Goal: Task Accomplishment & Management: Manage account settings

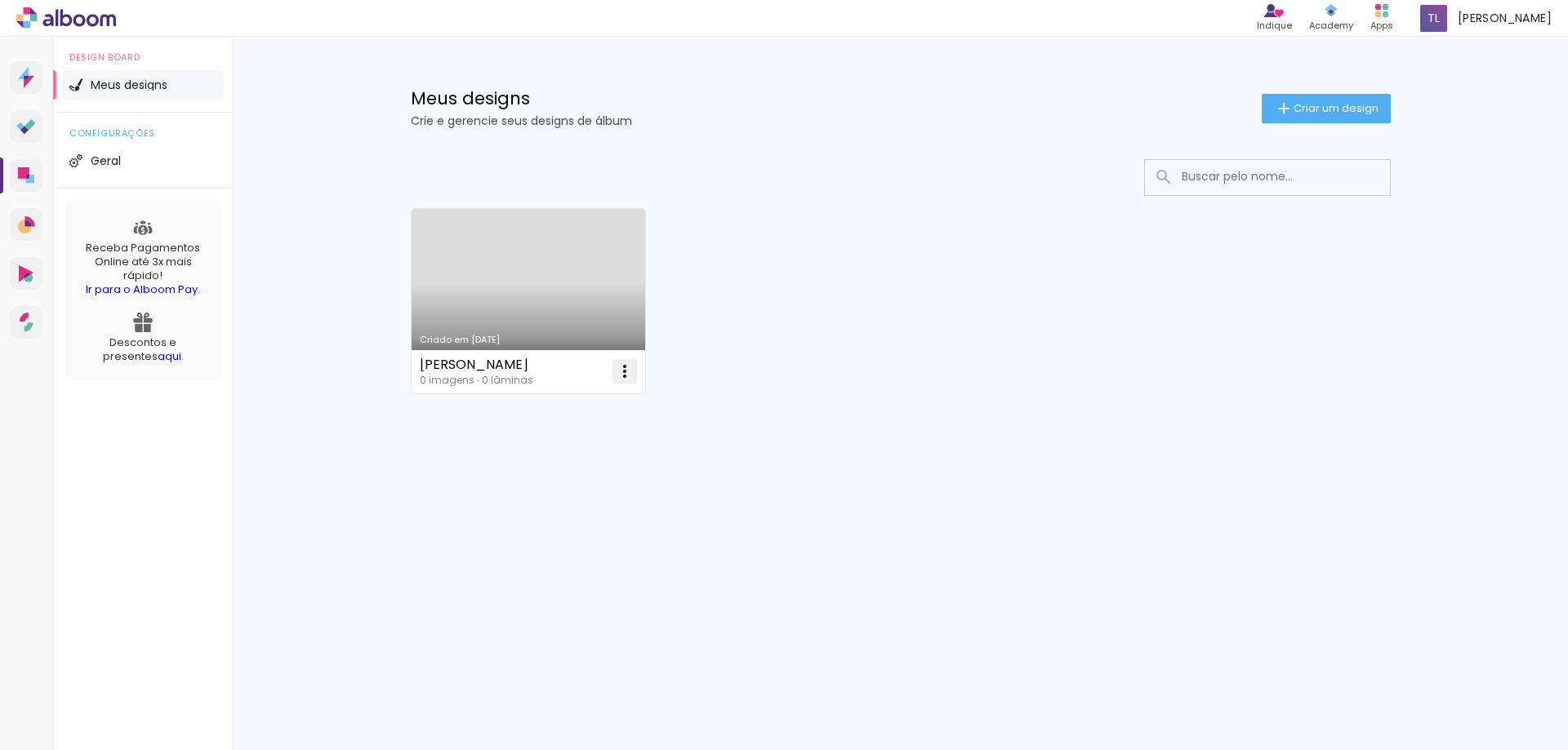
click at [627, 373] on iron-icon at bounding box center [624, 371] width 19 height 19
click at [575, 407] on paper-item "Abrir" at bounding box center [558, 409] width 163 height 32
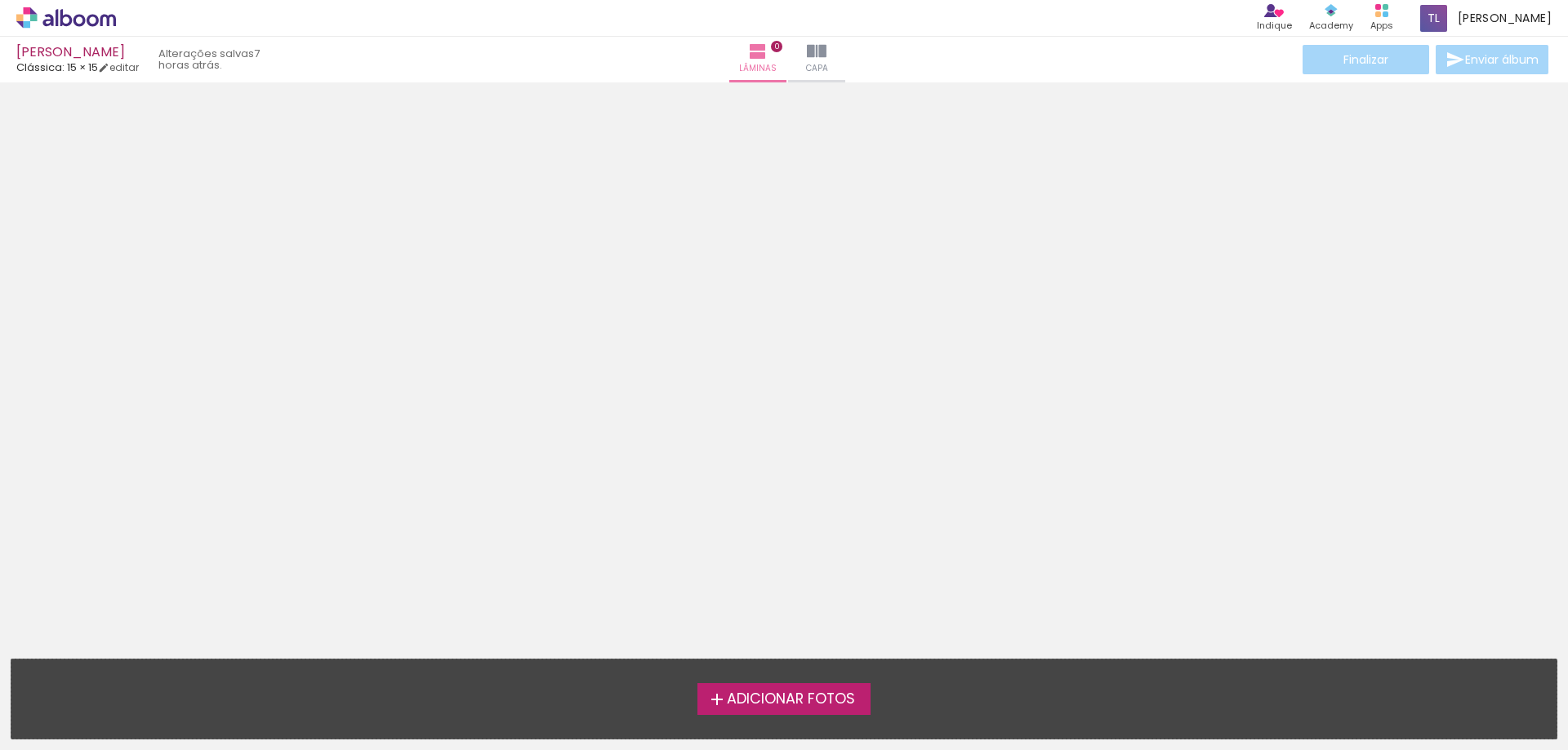
click at [825, 703] on span "Adicionar Fotos" at bounding box center [790, 699] width 128 height 15
click at [0, 0] on input "file" at bounding box center [0, 0] width 0 height 0
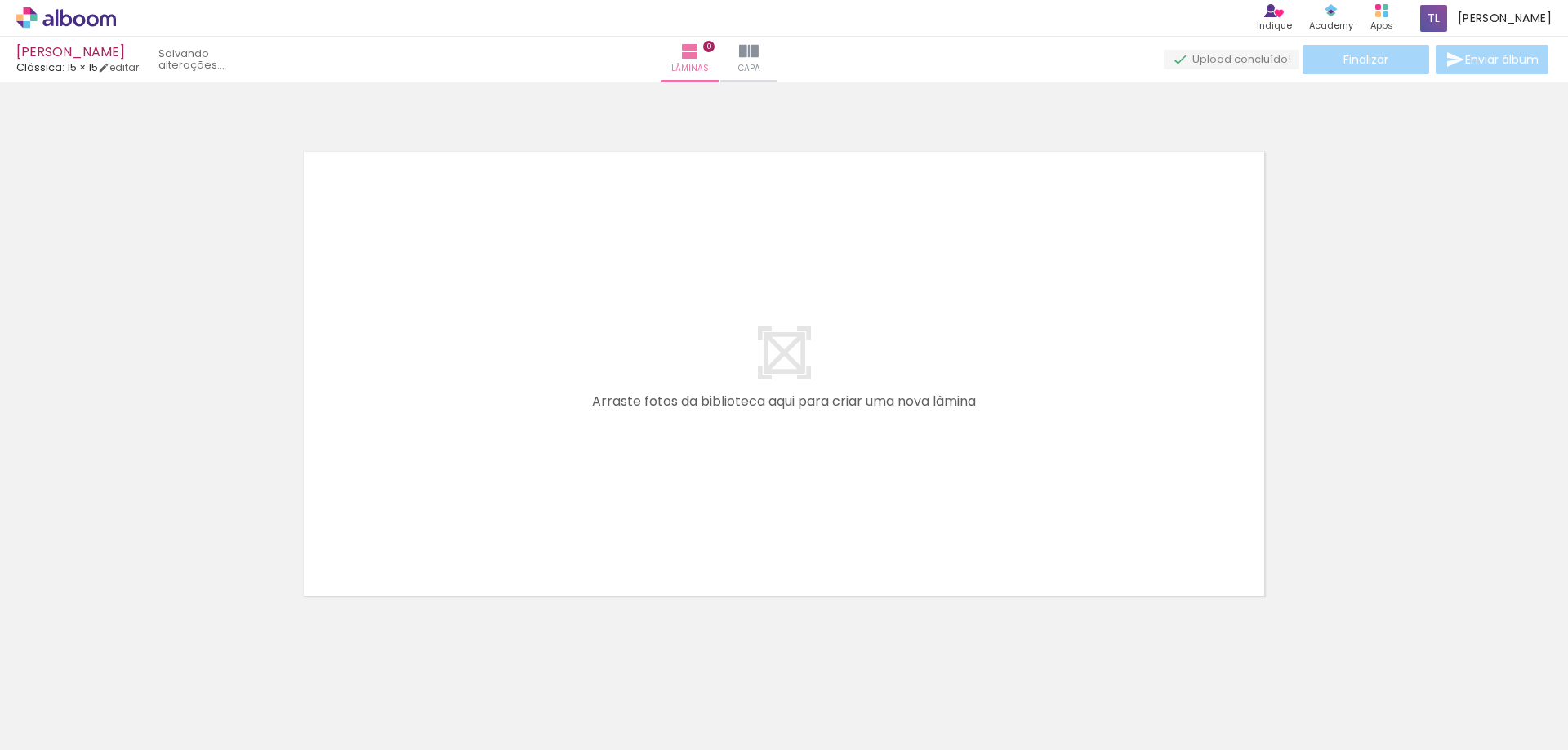
scroll to position [21, 0]
click at [779, 346] on quentale-layouter at bounding box center [784, 364] width 1028 height 513
drag, startPoint x: 168, startPoint y: 696, endPoint x: 760, endPoint y: 328, distance: 697.1
click at [760, 328] on quentale-workspace at bounding box center [784, 375] width 1568 height 750
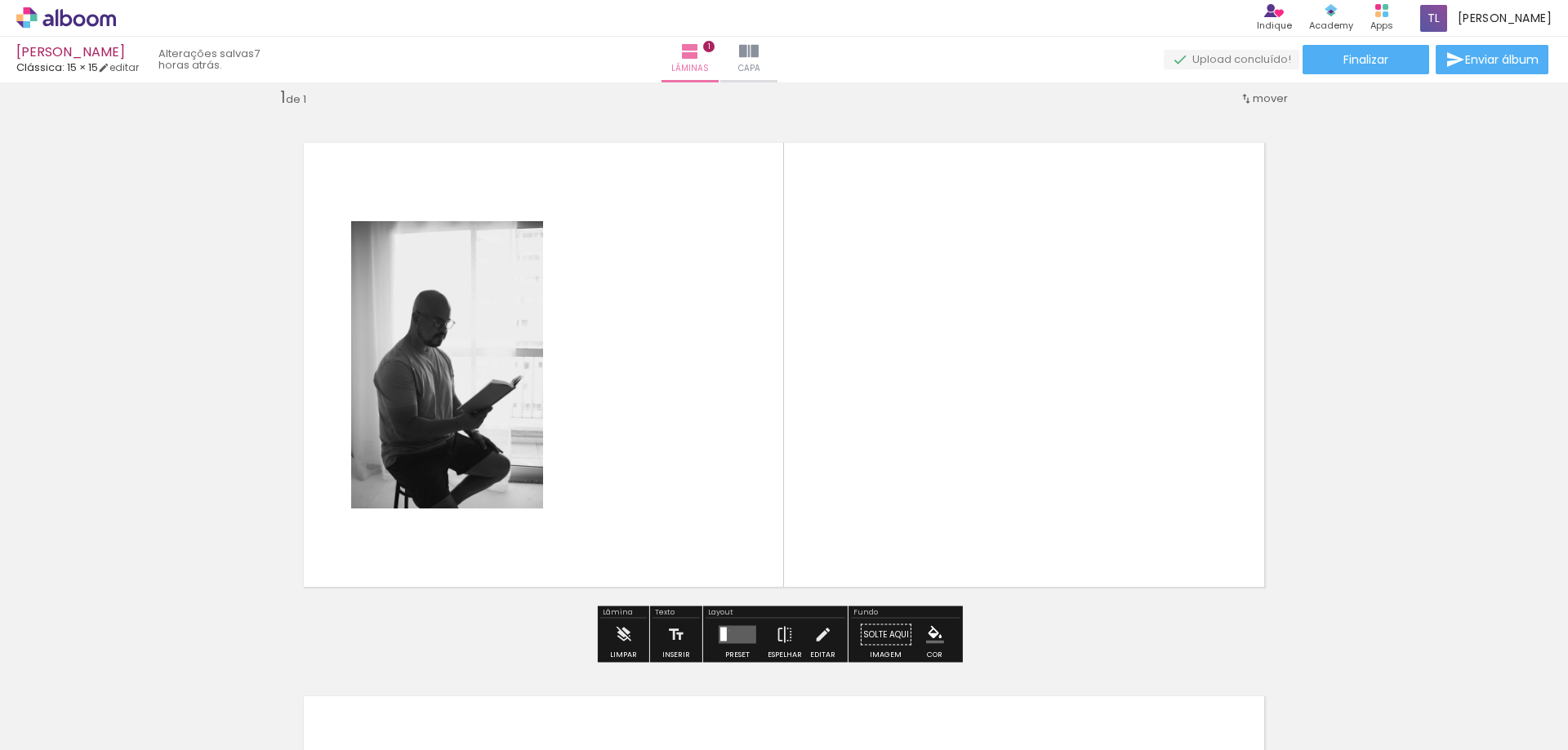
click at [725, 630] on quentale-layouter at bounding box center [737, 635] width 38 height 18
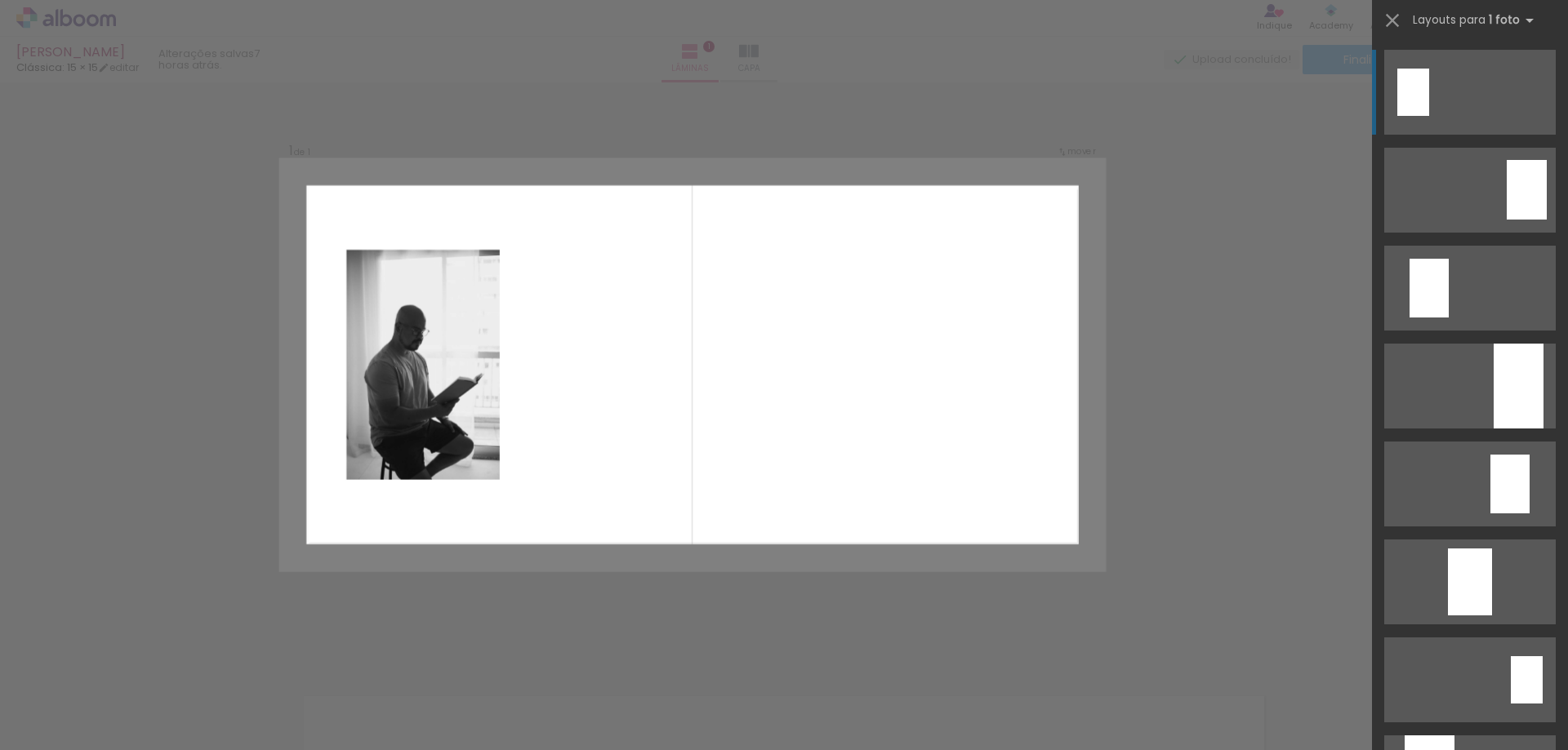
click at [1413, 85] on div at bounding box center [1412, 91] width 32 height 47
click at [1417, 93] on div at bounding box center [1412, 91] width 32 height 47
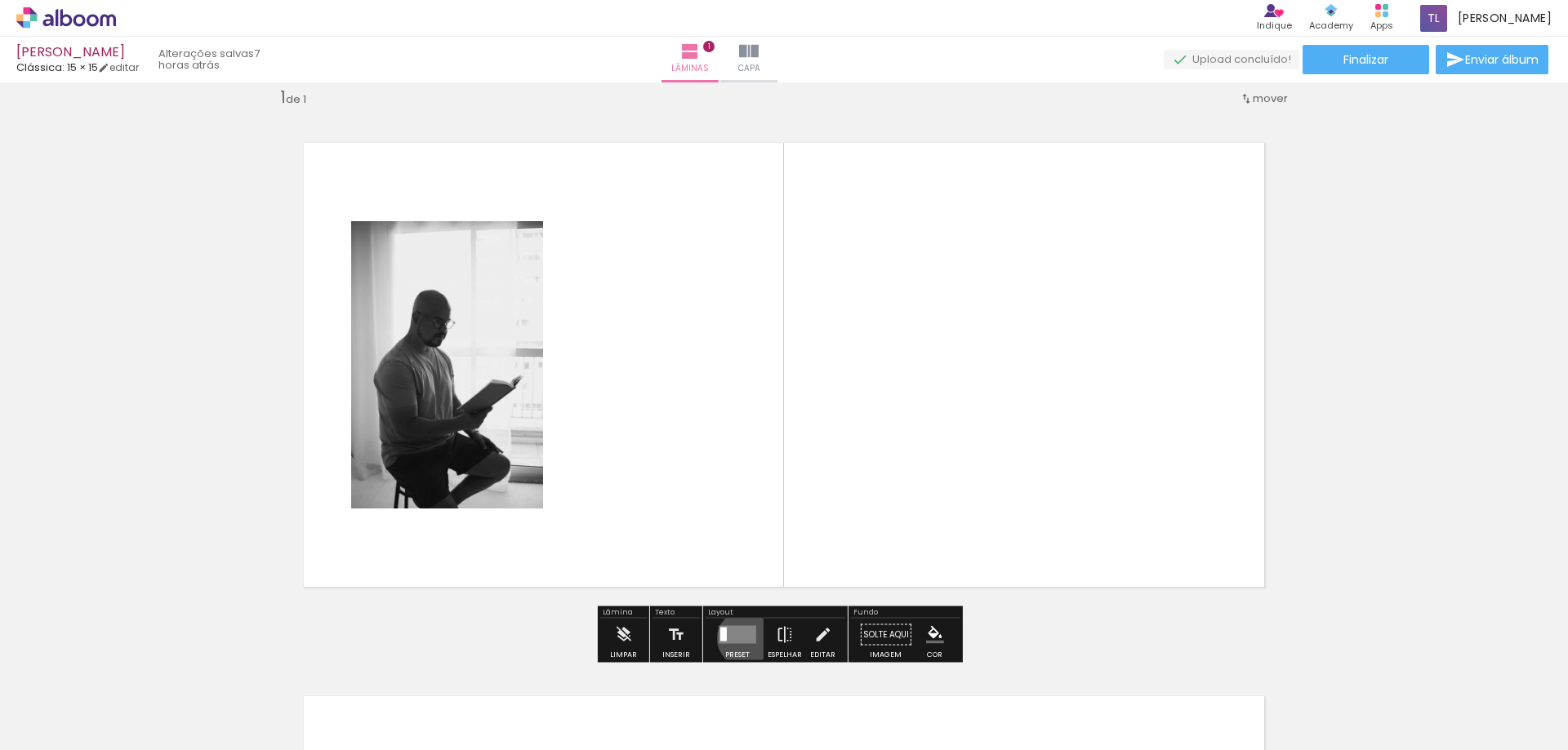
click at [741, 638] on quentale-layouter at bounding box center [737, 635] width 38 height 18
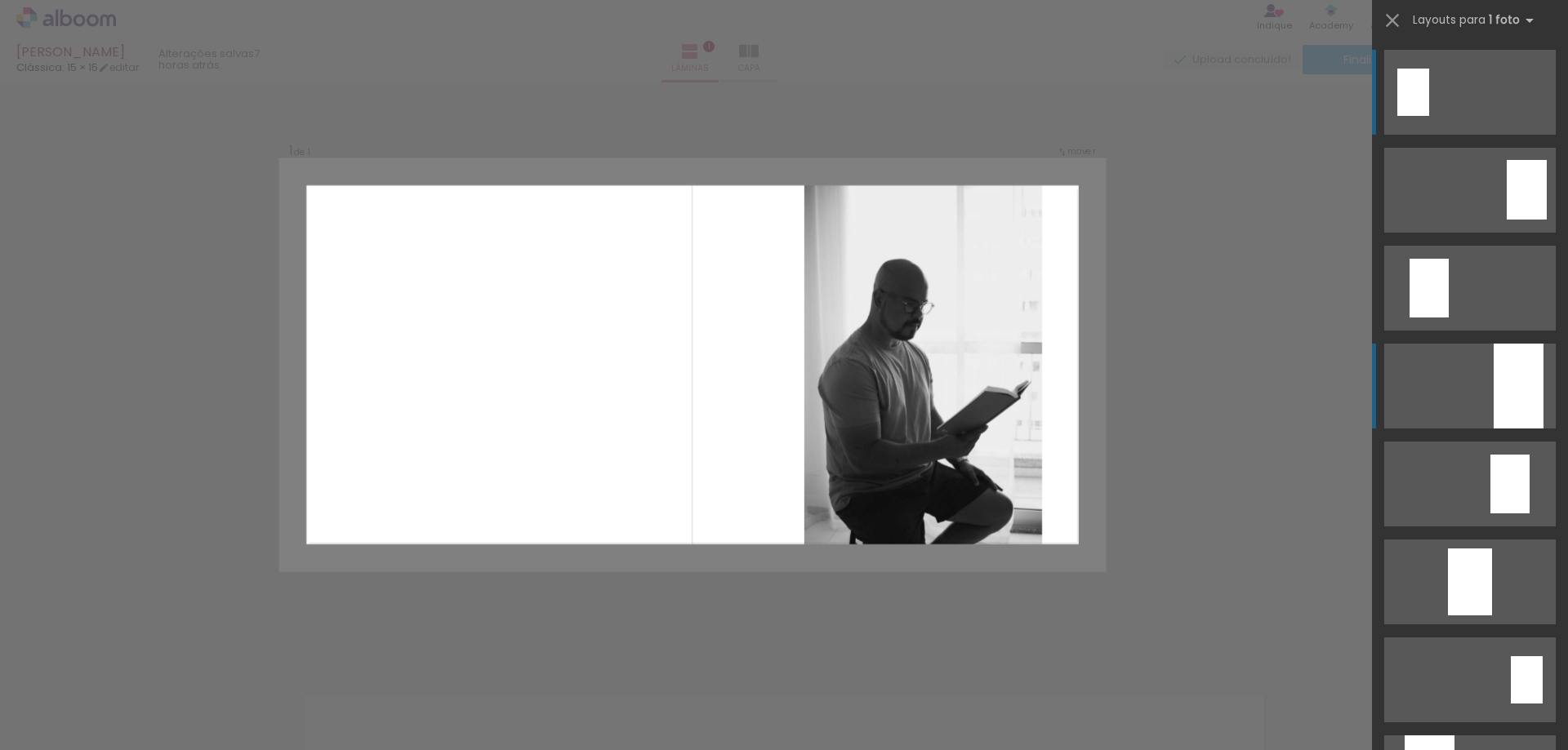
click at [1516, 383] on div at bounding box center [1518, 386] width 50 height 85
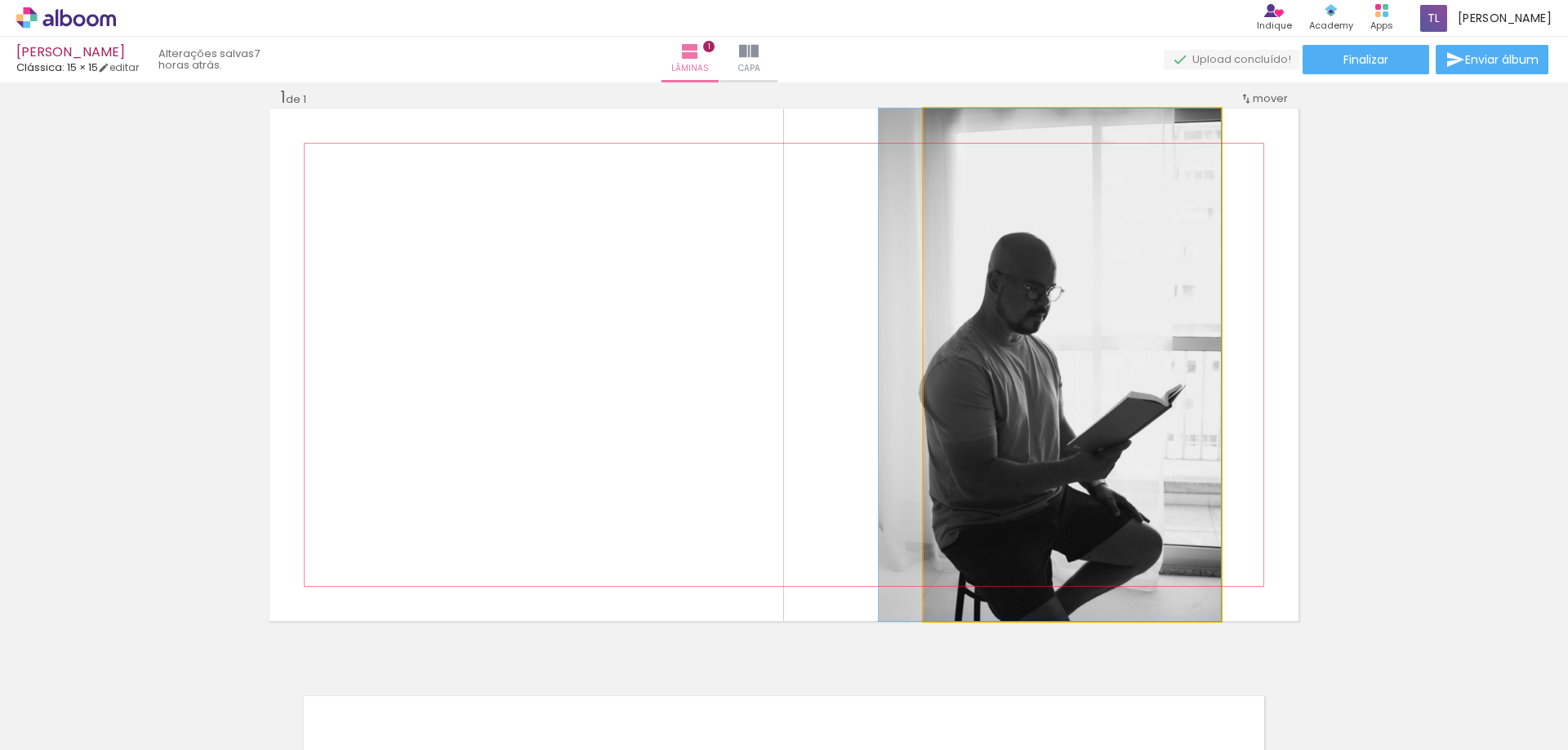
drag, startPoint x: 1051, startPoint y: 271, endPoint x: 966, endPoint y: 299, distance: 89.5
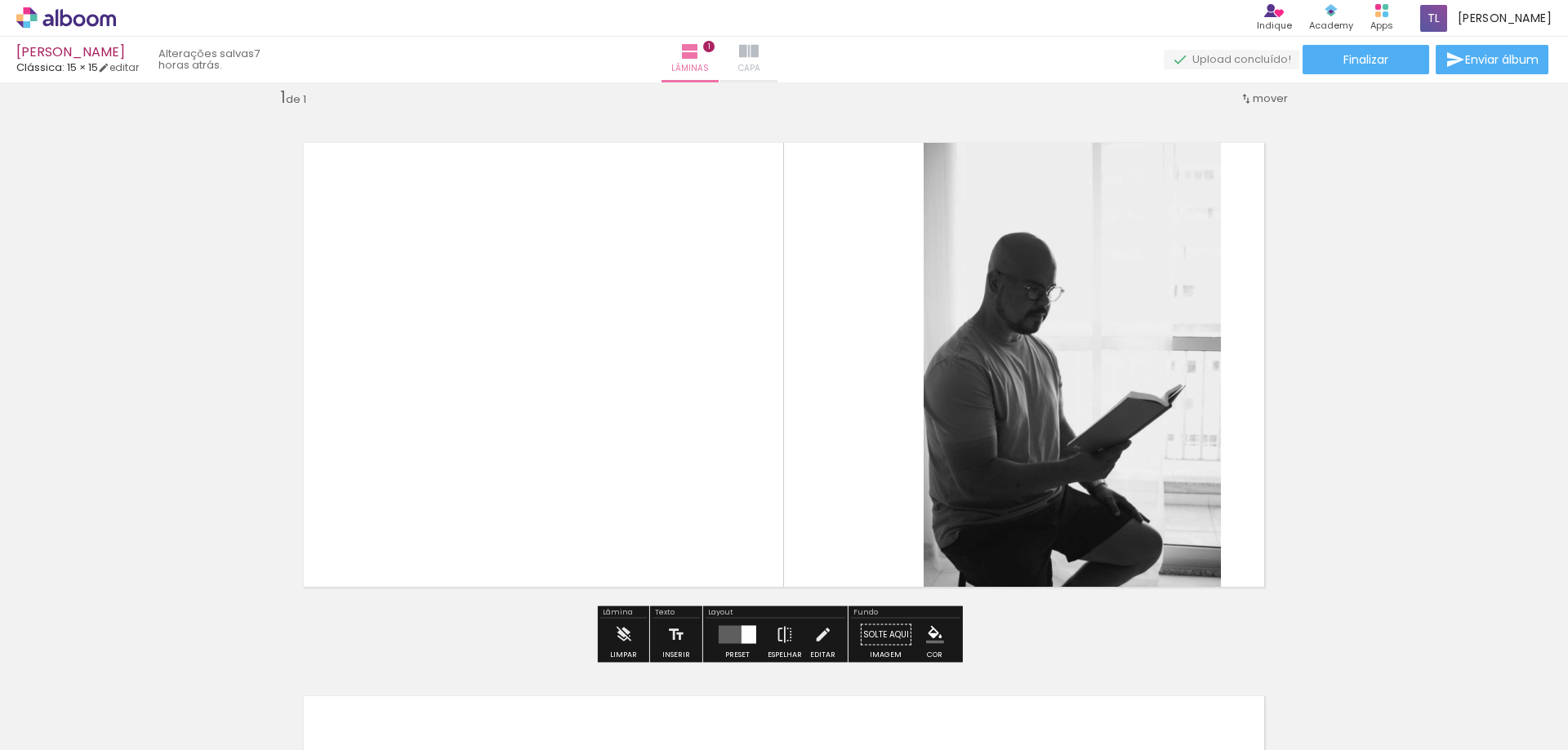
click at [759, 59] on iron-icon at bounding box center [749, 51] width 19 height 19
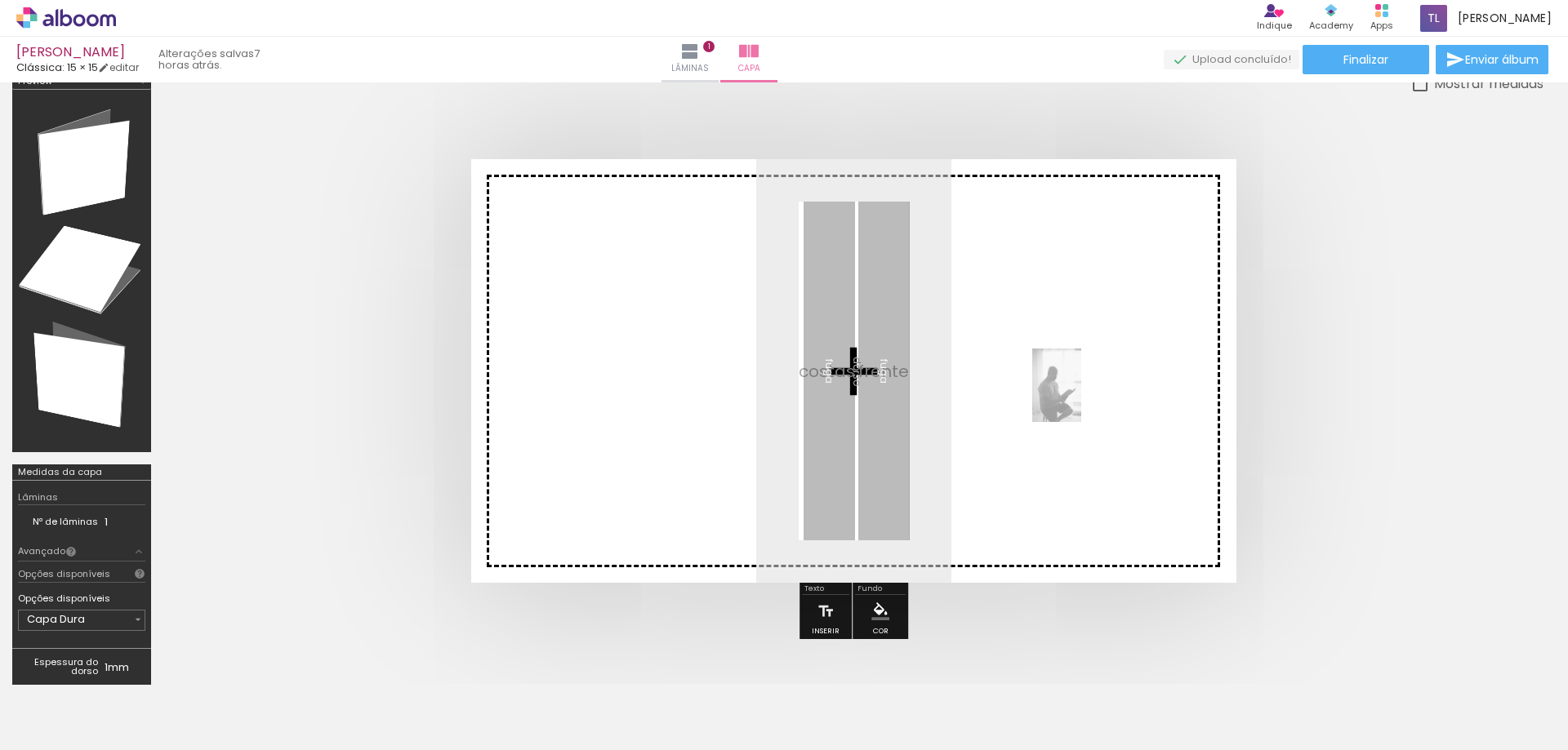
drag, startPoint x: 184, startPoint y: 688, endPoint x: 1081, endPoint y: 398, distance: 942.7
click at [1081, 398] on quentale-workspace at bounding box center [784, 375] width 1568 height 750
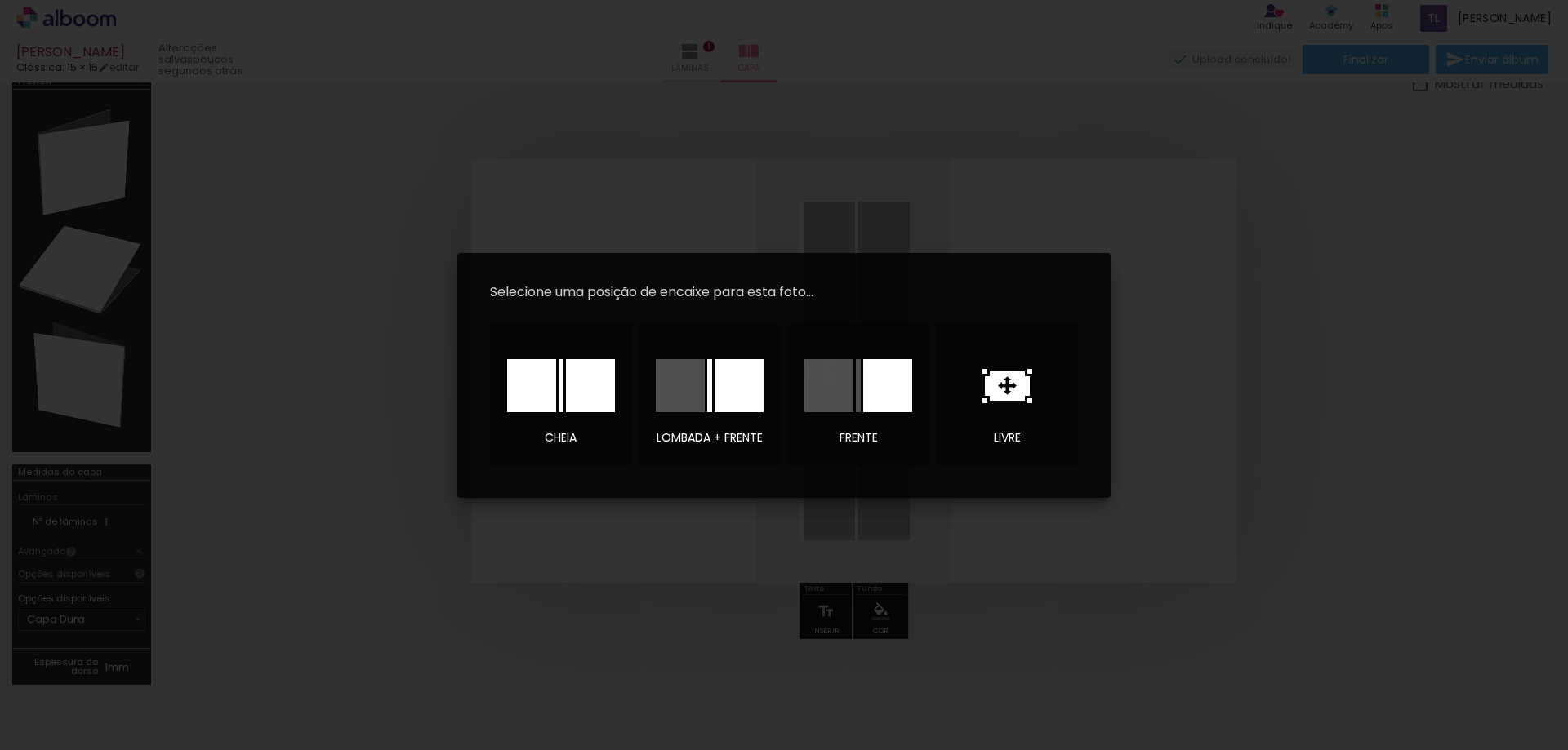
click at [1335, 357] on iron-overlay-backdrop at bounding box center [784, 375] width 1568 height 750
click at [675, 600] on iron-overlay-backdrop at bounding box center [784, 375] width 1568 height 750
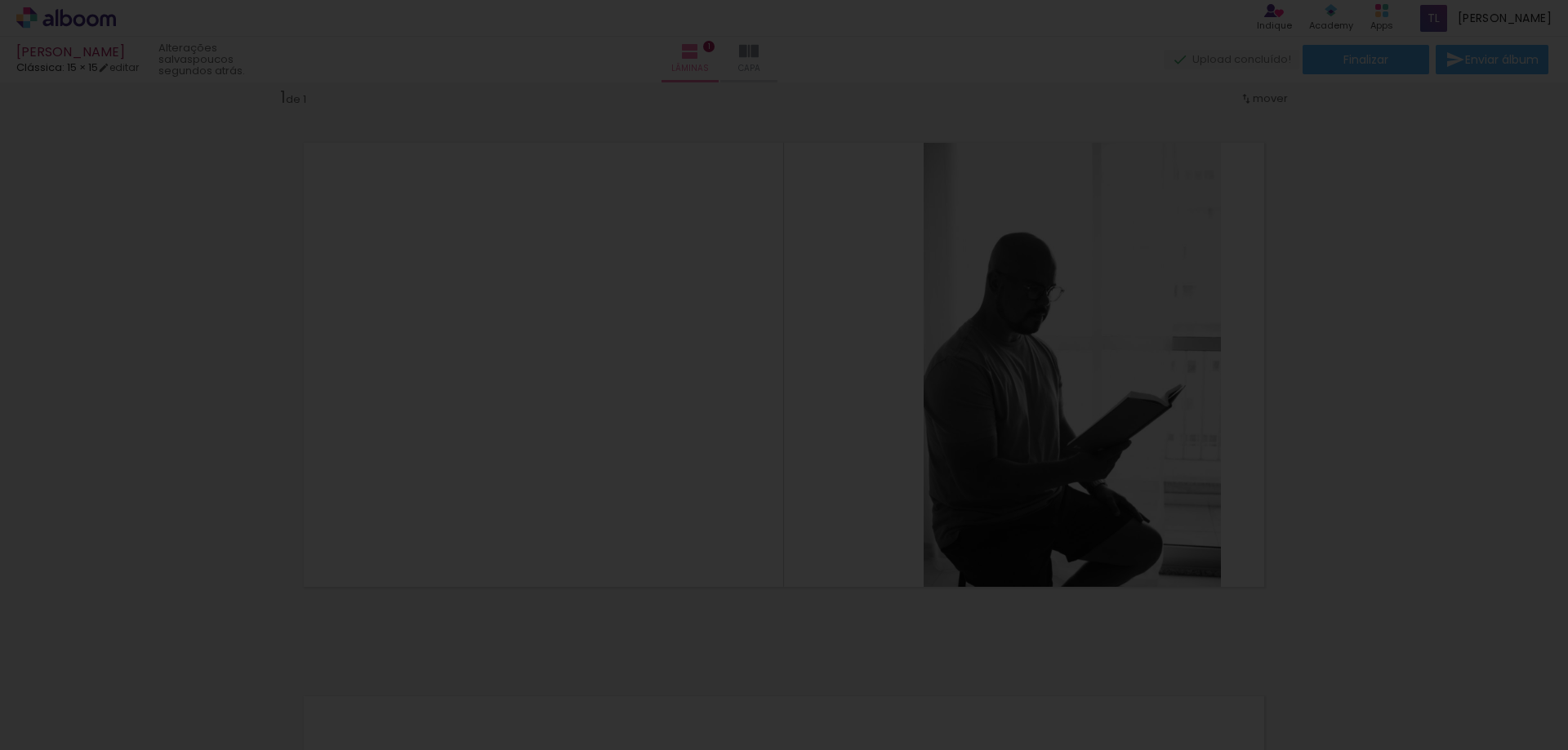
click at [1567, 287] on iron-overlay-backdrop at bounding box center [784, 375] width 1568 height 750
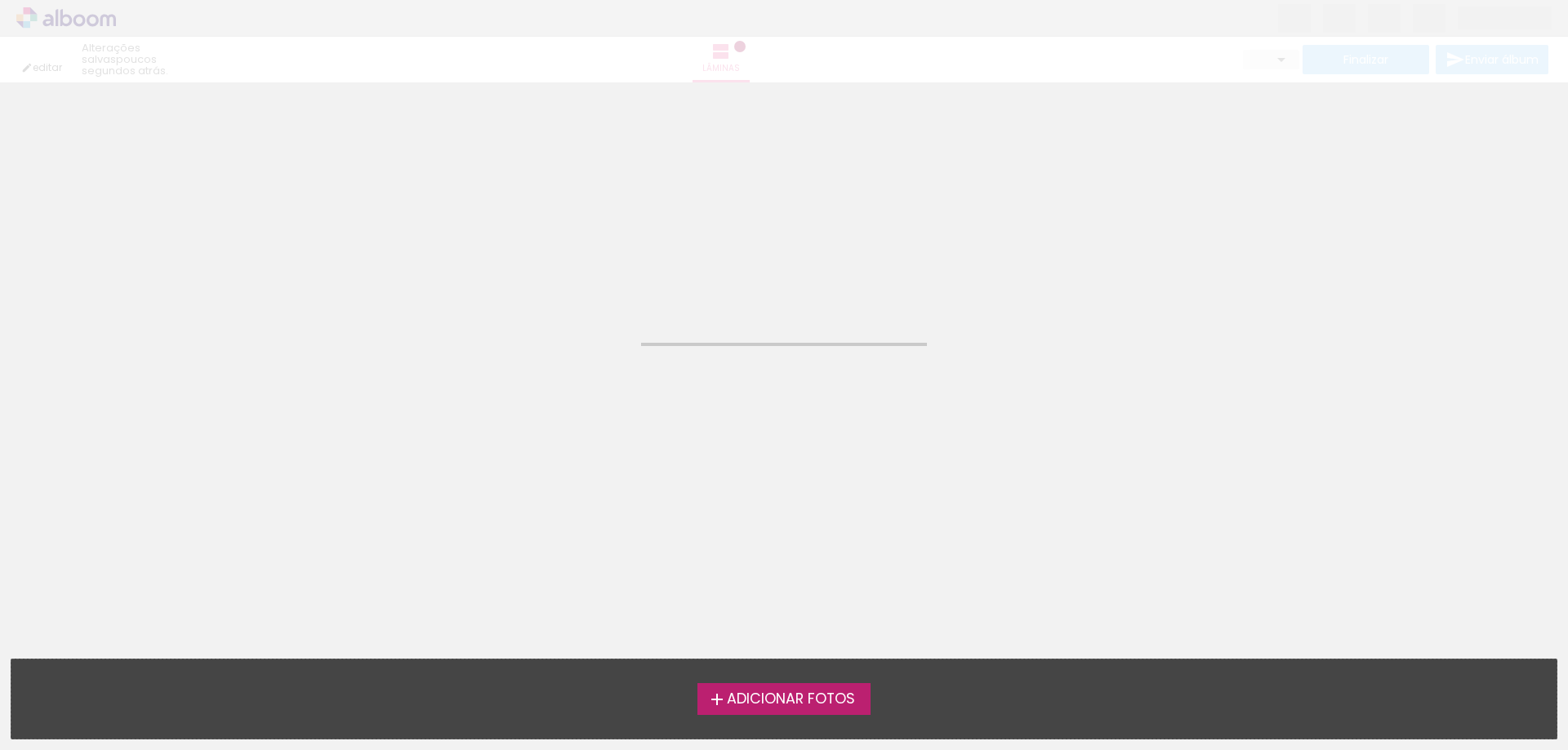
click at [775, 68] on div "editar poucos segundos atrás. Lâminas Finalizar Enviar álbum" at bounding box center [784, 41] width 1568 height 83
click at [835, 687] on label "Adicionar Fotos" at bounding box center [784, 698] width 174 height 31
click at [0, 0] on input "file" at bounding box center [0, 0] width 0 height 0
click at [844, 697] on span "Adicionar Fotos" at bounding box center [790, 699] width 128 height 15
click at [0, 0] on input "file" at bounding box center [0, 0] width 0 height 0
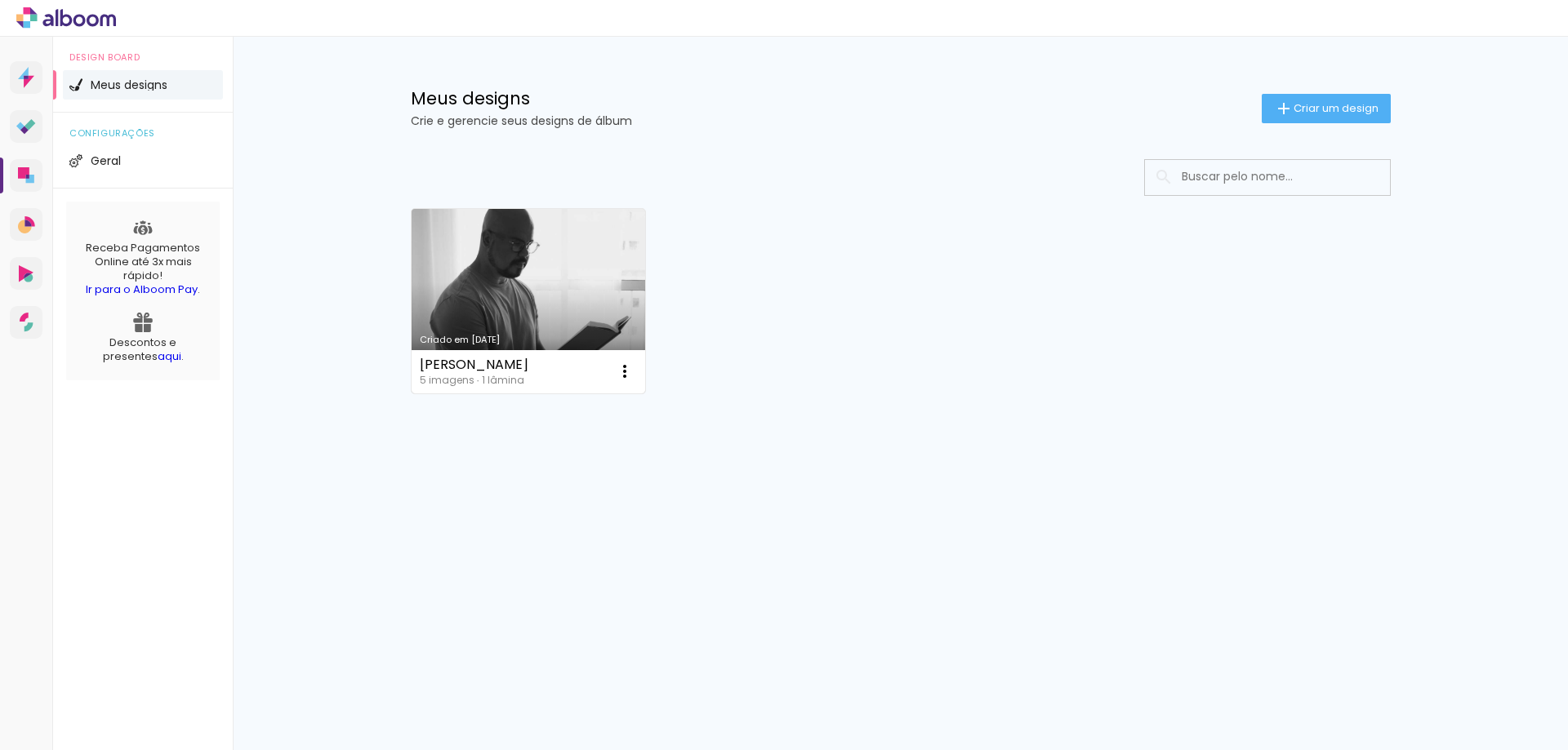
click at [503, 286] on link "Criado em 22/09/25" at bounding box center [528, 301] width 235 height 184
click at [569, 310] on link "Criado em 22/09/25" at bounding box center [528, 301] width 235 height 184
click at [618, 364] on iron-icon at bounding box center [624, 371] width 19 height 19
click at [541, 485] on span "Excluir" at bounding box center [533, 479] width 35 height 11
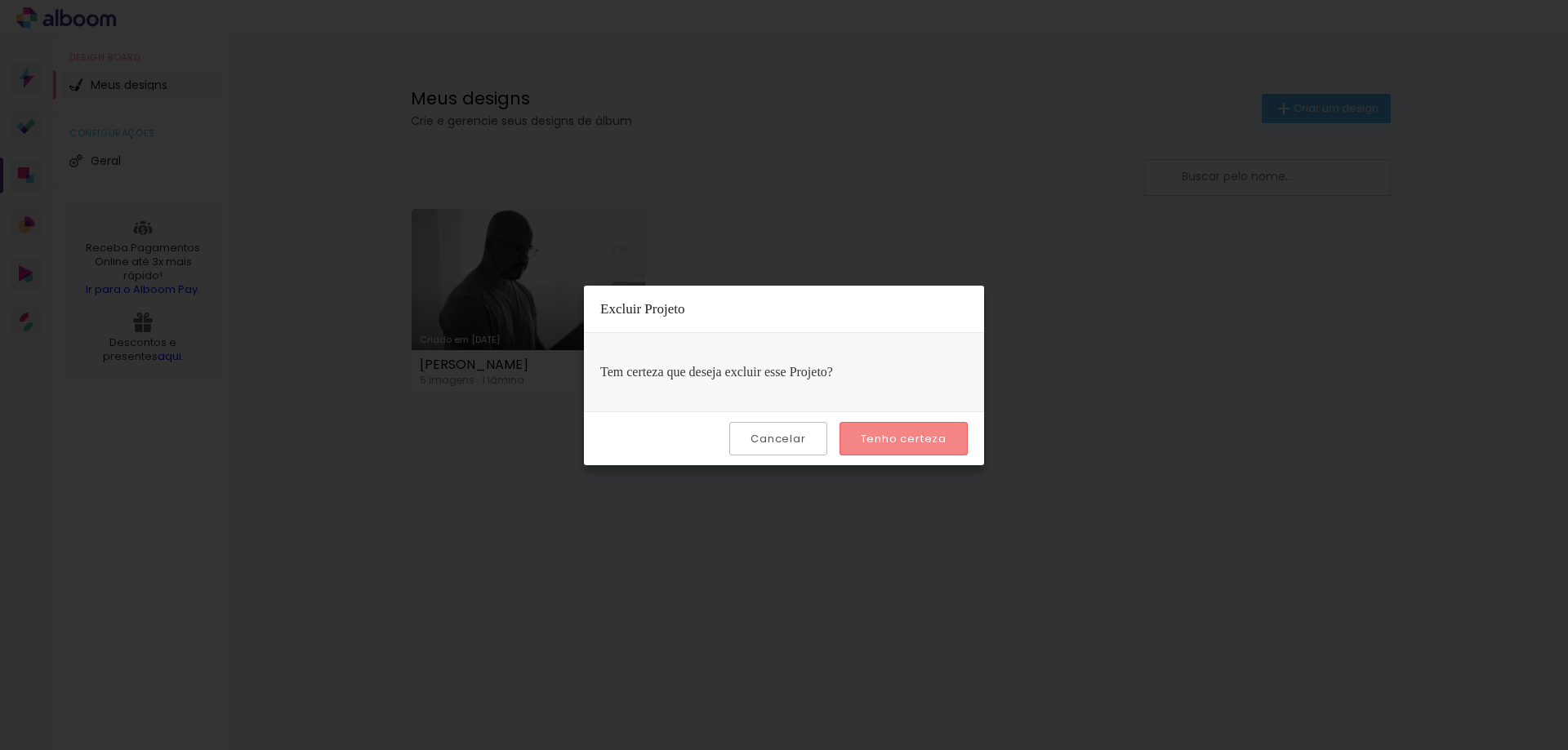
click at [0, 0] on slot "Tenho certeza" at bounding box center [0, 0] width 0 height 0
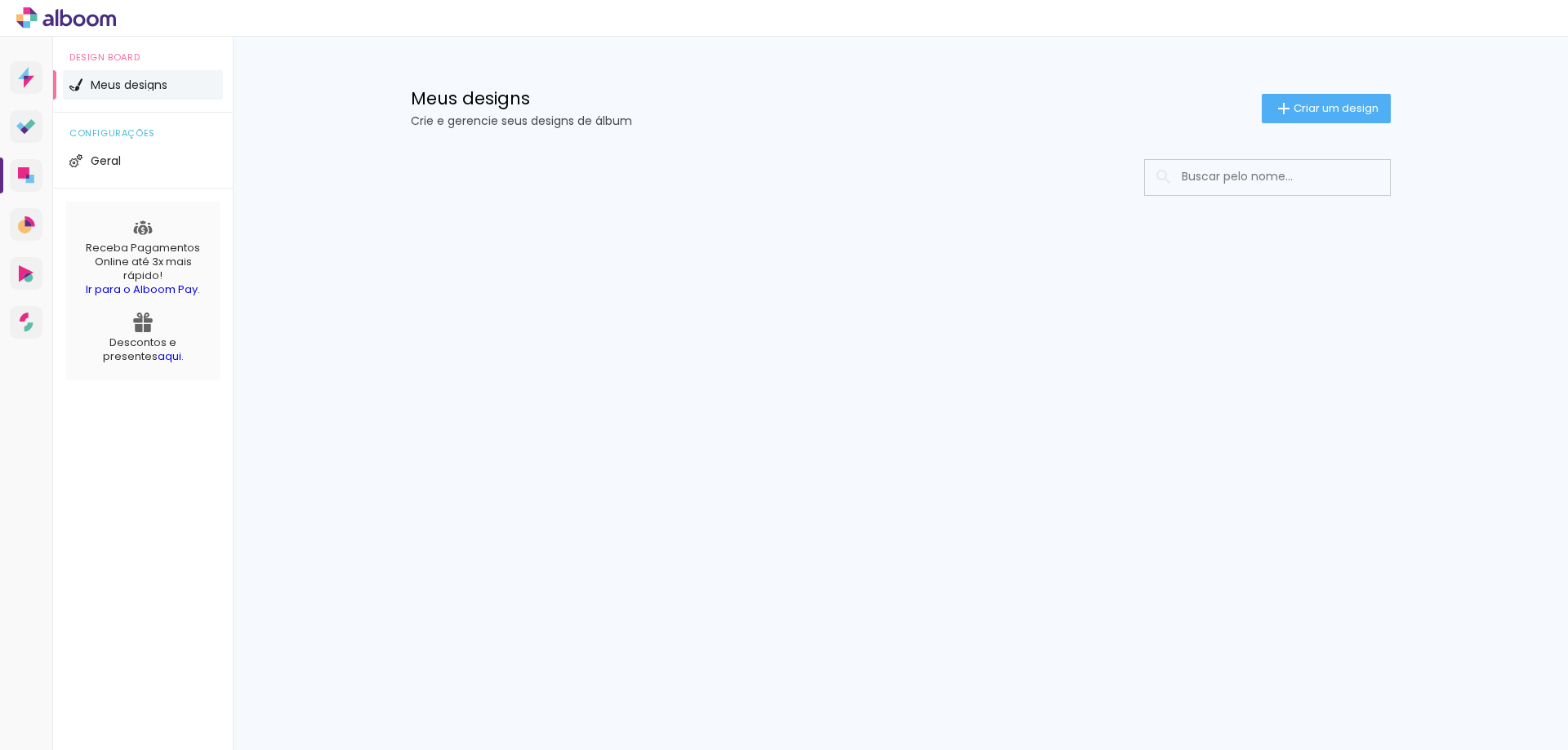
click at [917, 431] on div "Prosite Website + Landing pages Proof Sistema de seleção e venda de fotos Desig…" at bounding box center [784, 393] width 1568 height 713
click at [1367, 97] on paper-button "Criar um design" at bounding box center [1326, 109] width 129 height 29
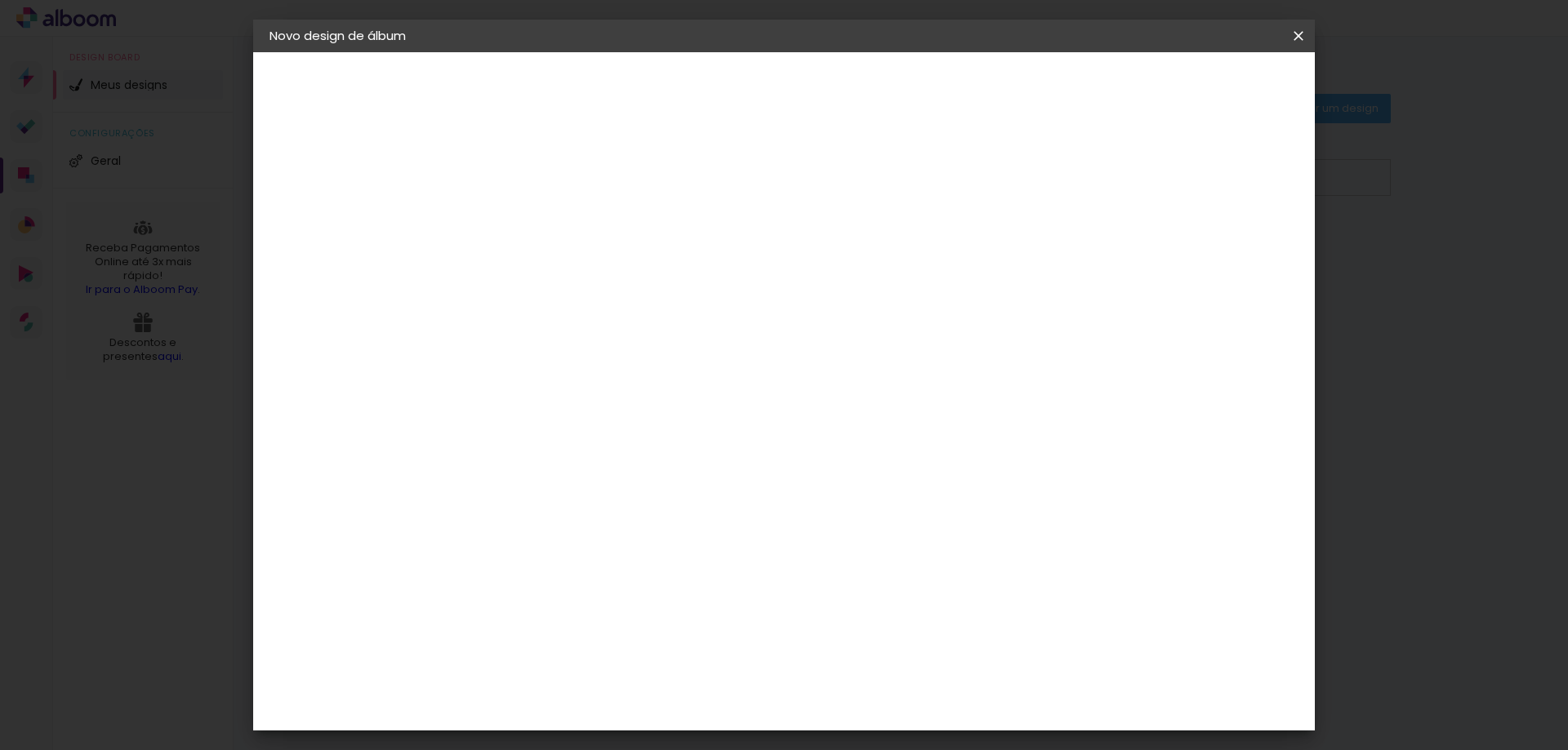
click at [537, 209] on input at bounding box center [537, 218] width 0 height 25
type input "[PERSON_NAME]"
type paper-input "[PERSON_NAME]"
click at [703, 73] on paper-button "Avançar" at bounding box center [664, 87] width 80 height 28
click at [1302, 35] on iron-icon at bounding box center [1297, 36] width 19 height 17
